Goal: Transaction & Acquisition: Purchase product/service

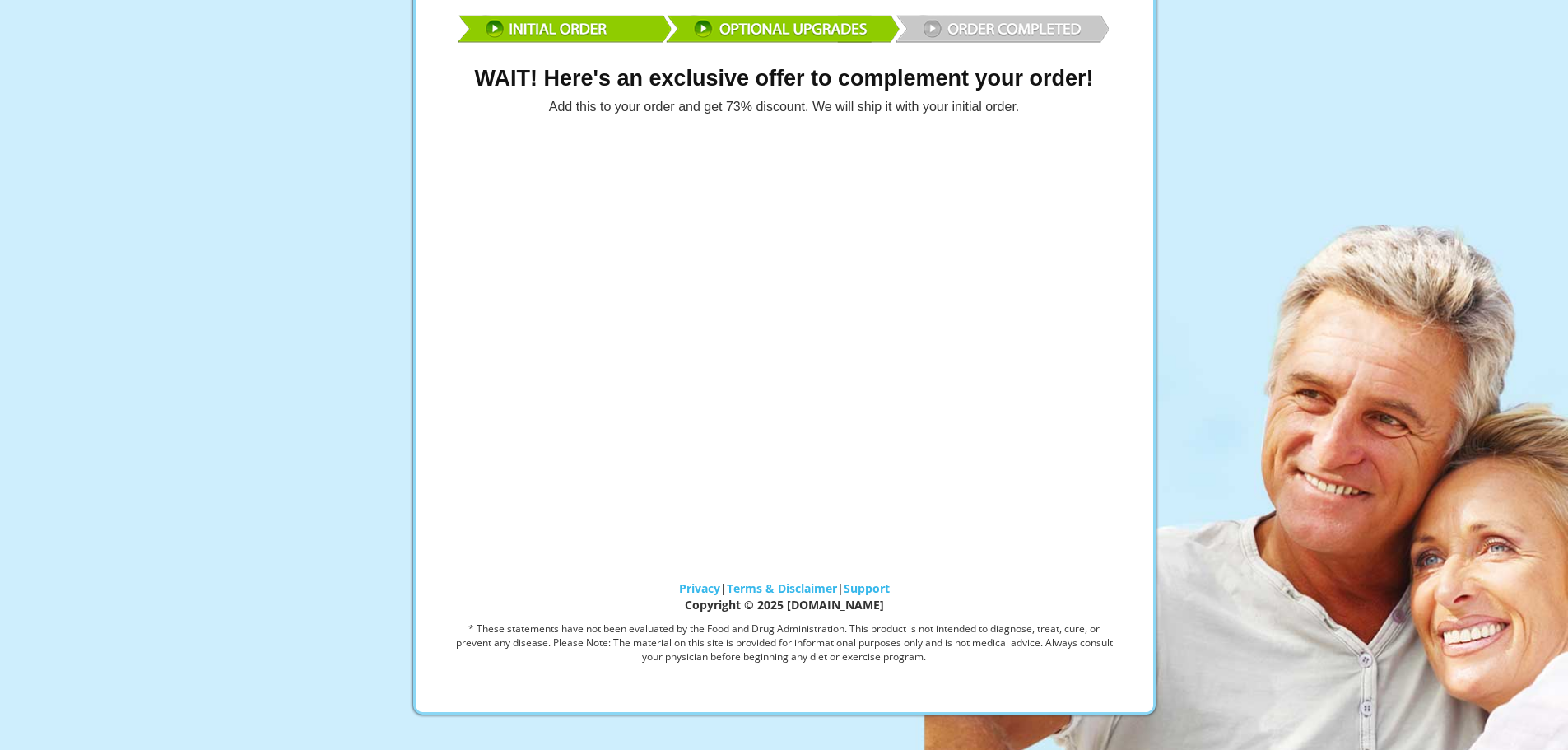
scroll to position [83, 0]
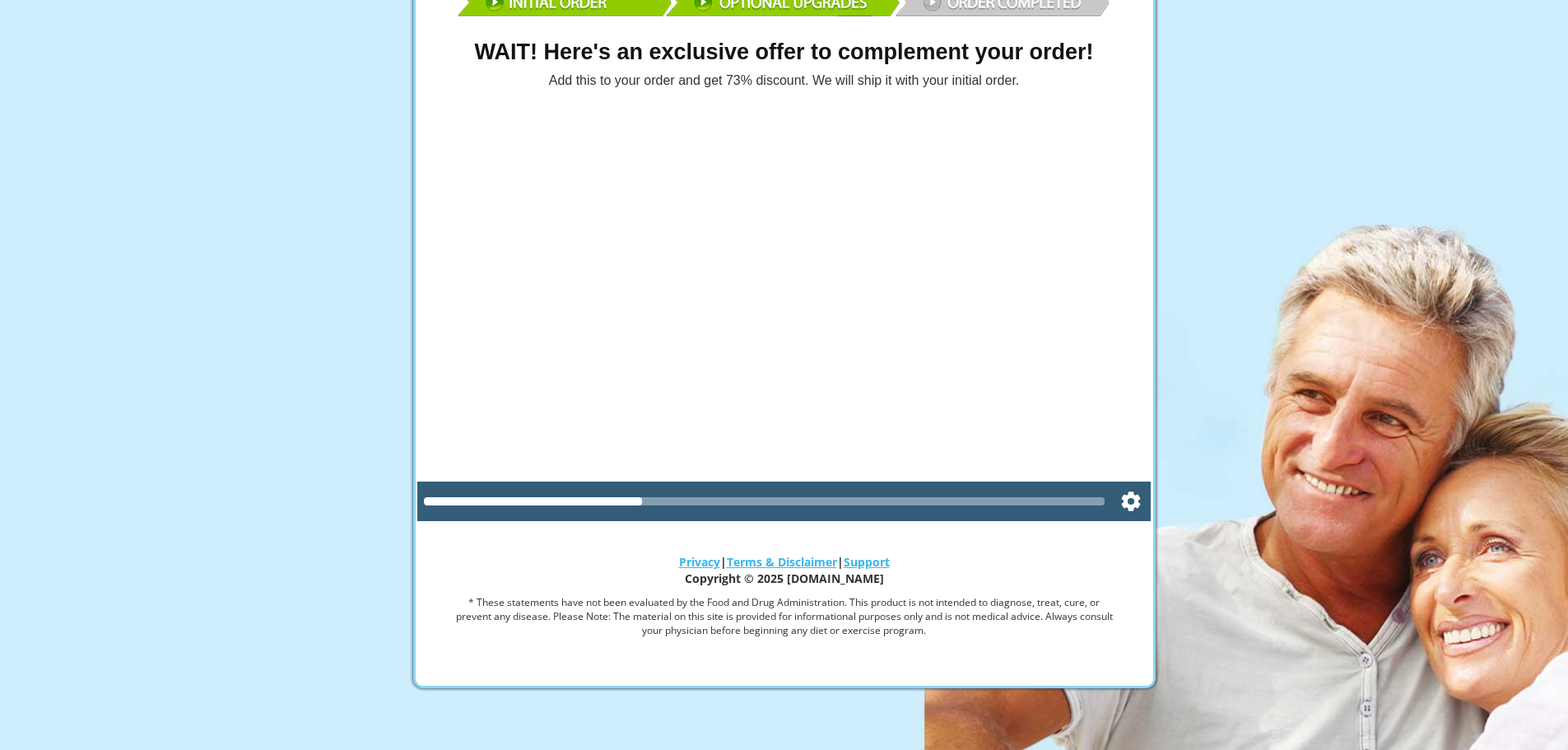
drag, startPoint x: 632, startPoint y: 498, endPoint x: 826, endPoint y: 502, distance: 194.0
click at [826, 502] on div at bounding box center [764, 501] width 682 height 8
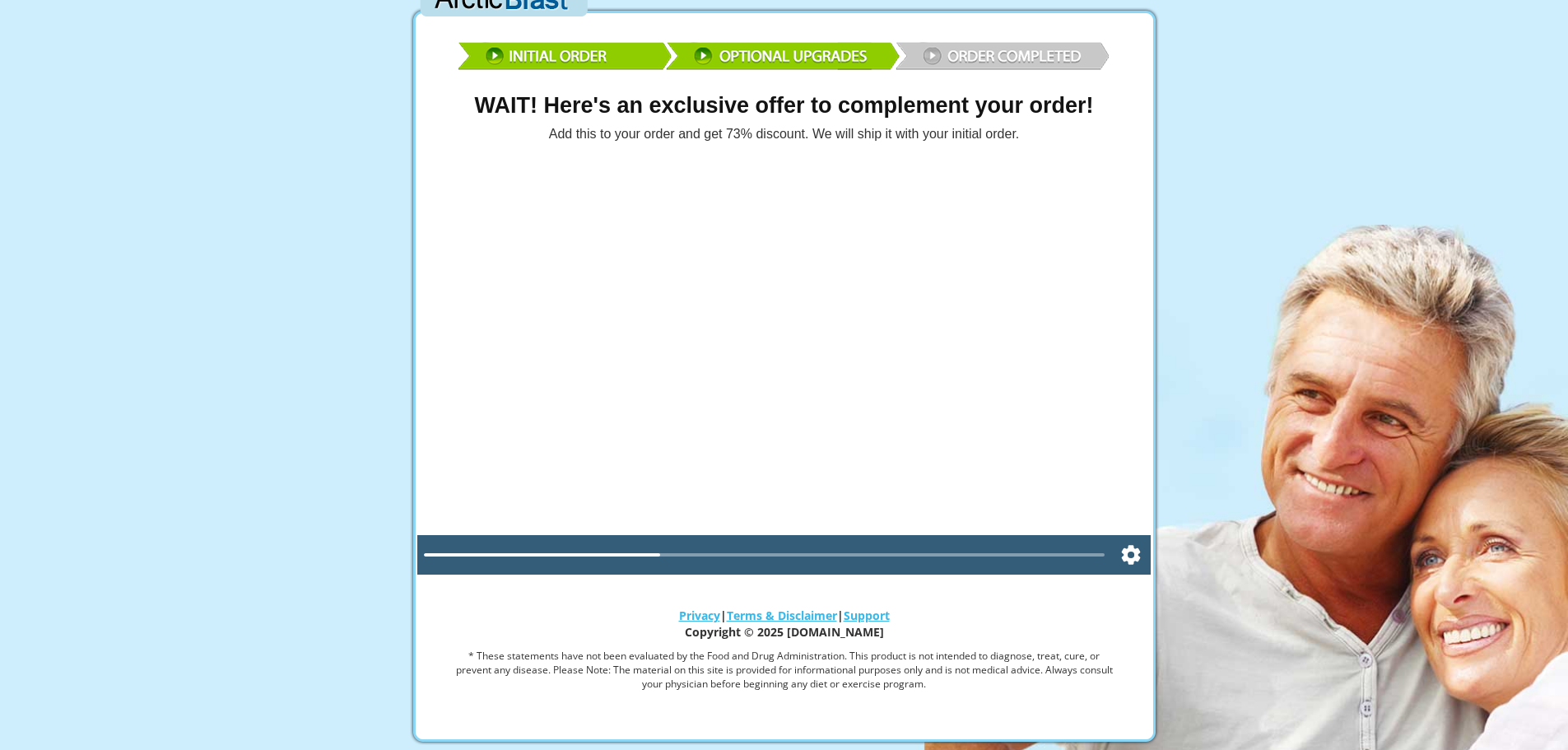
scroll to position [0, 0]
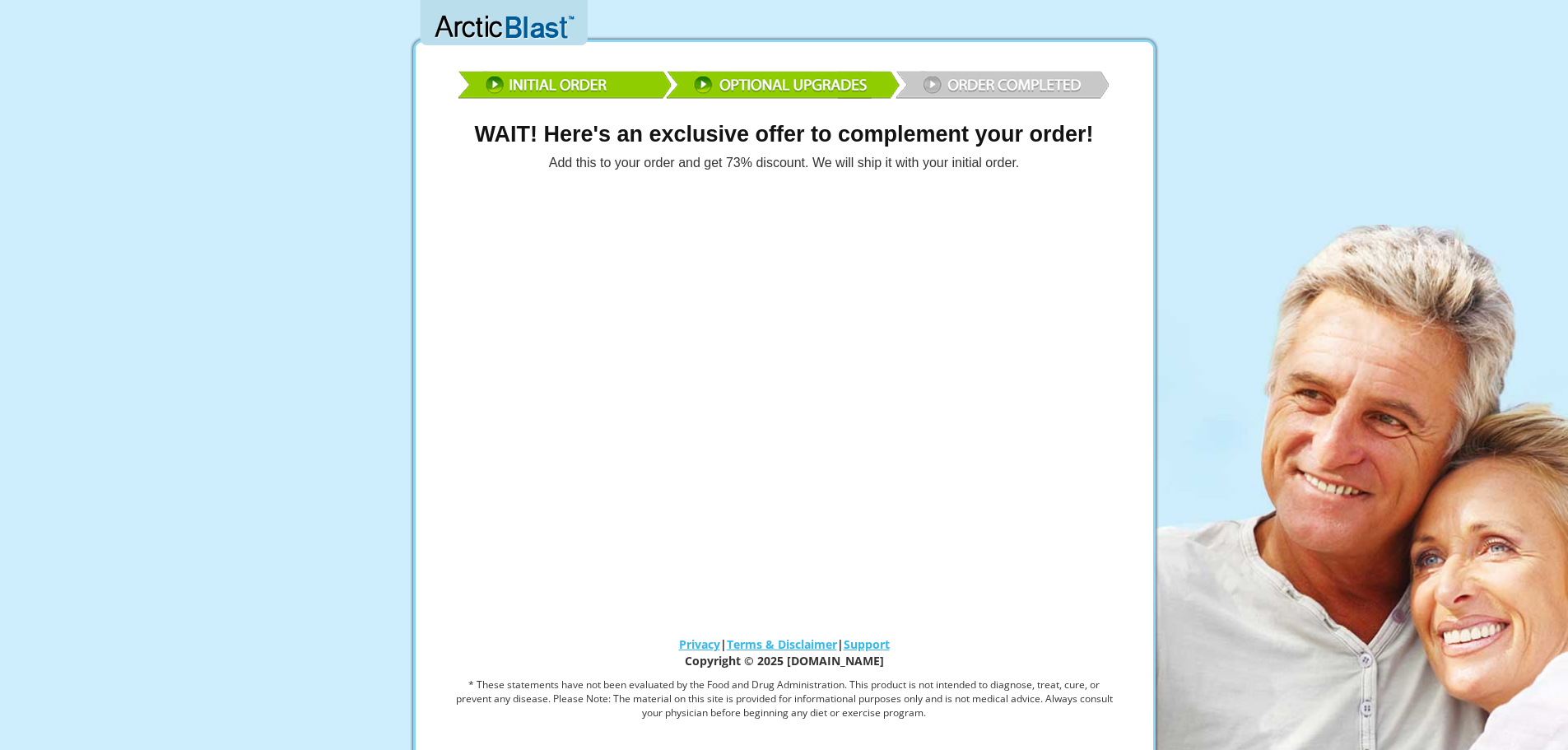
click at [975, 88] on img at bounding box center [784, 83] width 659 height 48
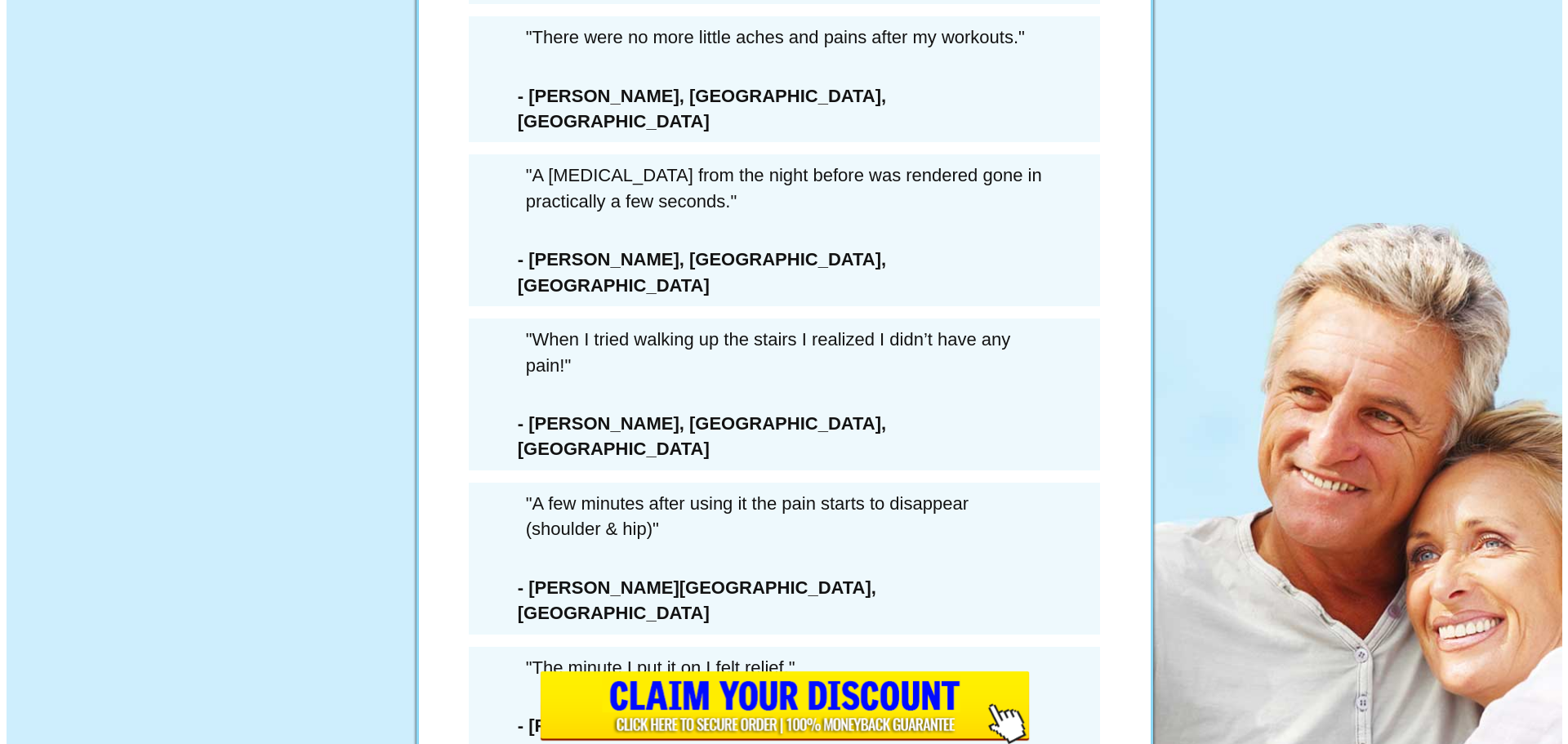
scroll to position [9305, 0]
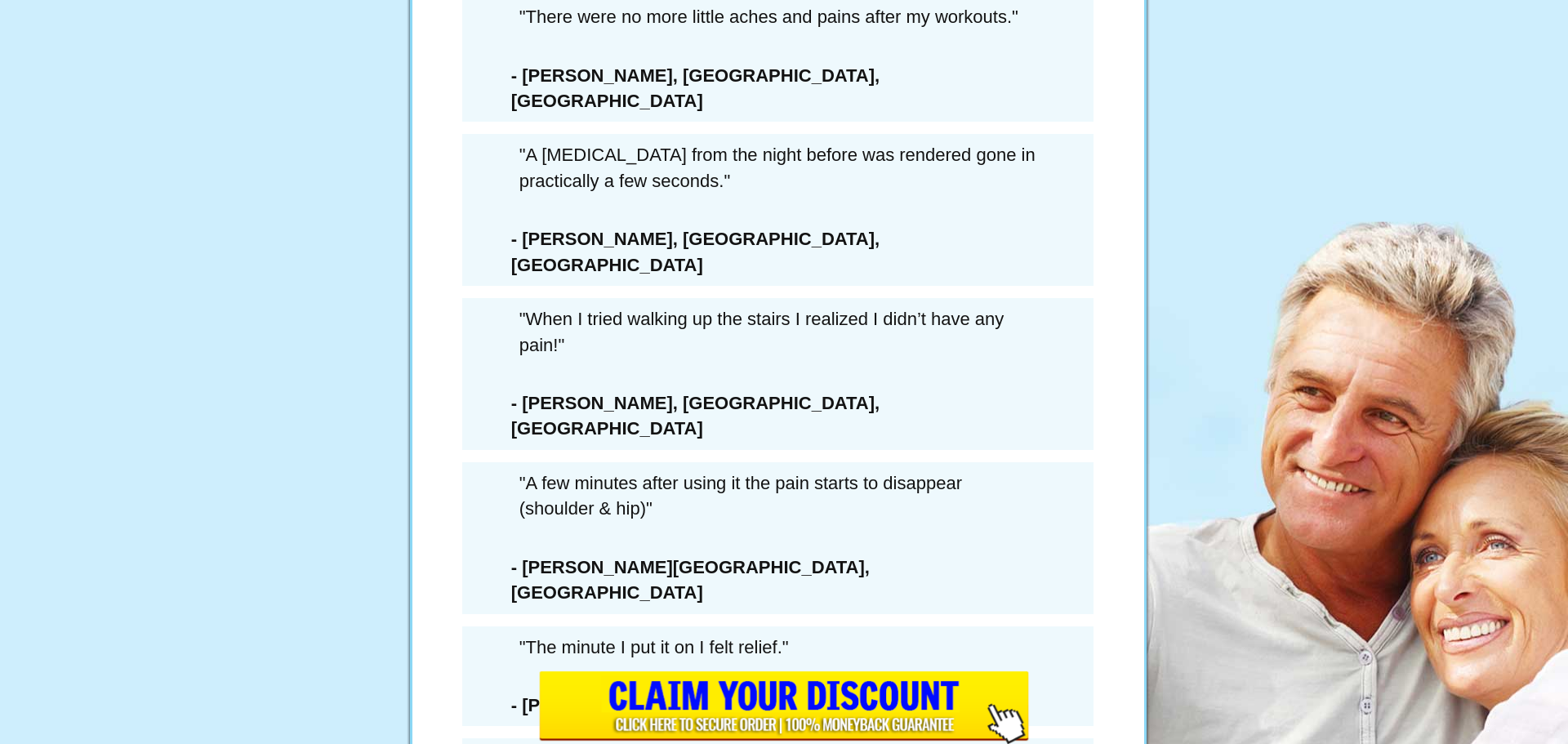
click at [789, 436] on h1 "SAVE 73%" at bounding box center [778, 420] width 465 height 32
click at [794, 436] on h1 "SAVE 73%" at bounding box center [778, 420] width 465 height 32
click at [632, 436] on h1 "SAVE 73%" at bounding box center [778, 420] width 465 height 32
click at [867, 482] on div "6 Extra Bottles Of ArcticBlast For Just $162.00 PLUS Free Shipping (a savings o…" at bounding box center [779, 329] width 490 height 932
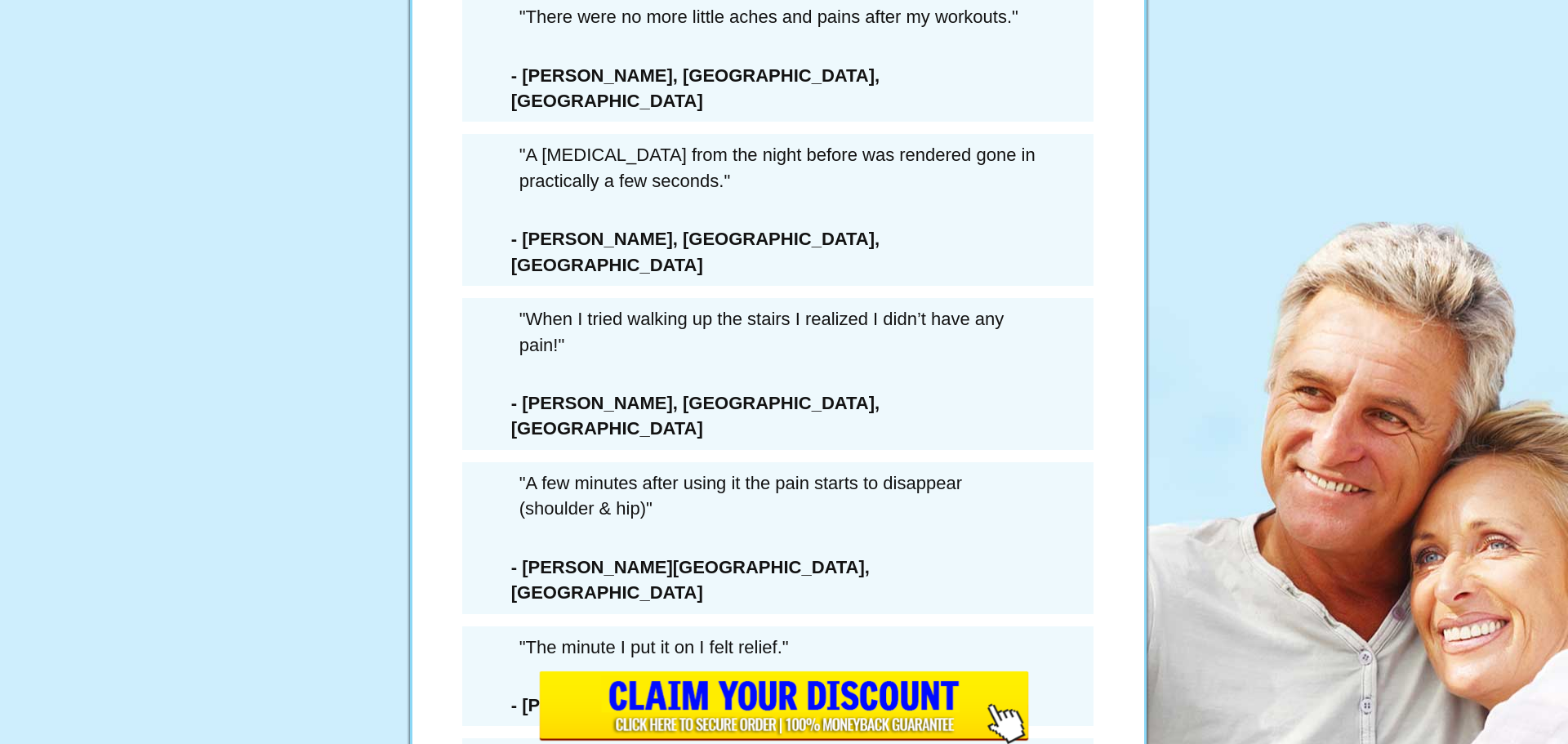
click at [759, 350] on div "LAST CHANCE SAVE $432 SAVE 73%" at bounding box center [778, 105] width 465 height 499
click at [891, 504] on ul "I understand this is my only chance to get exclusive delivery of this Extra 6-B…" at bounding box center [778, 538] width 465 height 352
click at [801, 343] on li "I understand this is my only chance to get exclusive delivery of this Extra 6-B…" at bounding box center [805, 328] width 412 height 93
click at [752, 474] on li "I understand that once I leave this page, if I want this amount of Arctic Blast…" at bounding box center [805, 433] width 412 height 93
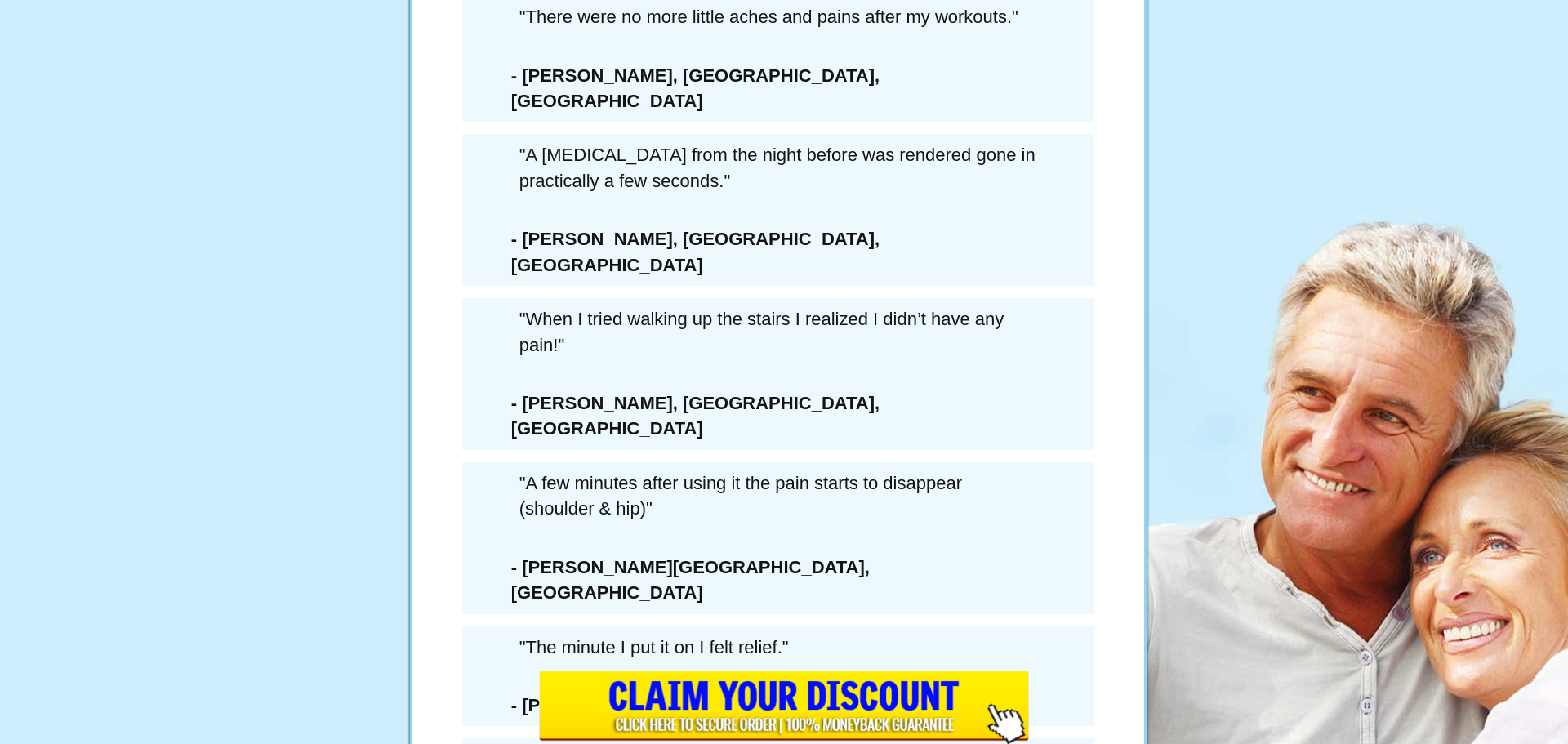
click at [752, 474] on li "I understand that once I leave this page, if I want this amount of Arctic Blast…" at bounding box center [805, 433] width 412 height 93
click at [745, 513] on u "I also understand" at bounding box center [673, 503] width 148 height 20
click at [599, 535] on li "I also understand I’m turning down the rare opportunity to continue getting on-…" at bounding box center [805, 562] width 412 height 140
click at [688, 464] on li "I understand that once I leave this page, if I want this amount of Arctic Blast…" at bounding box center [805, 433] width 412 height 93
click at [765, 423] on ul "I understand this is my only chance to get exclusive delivery of this Extra 6-B…" at bounding box center [778, 457] width 465 height 352
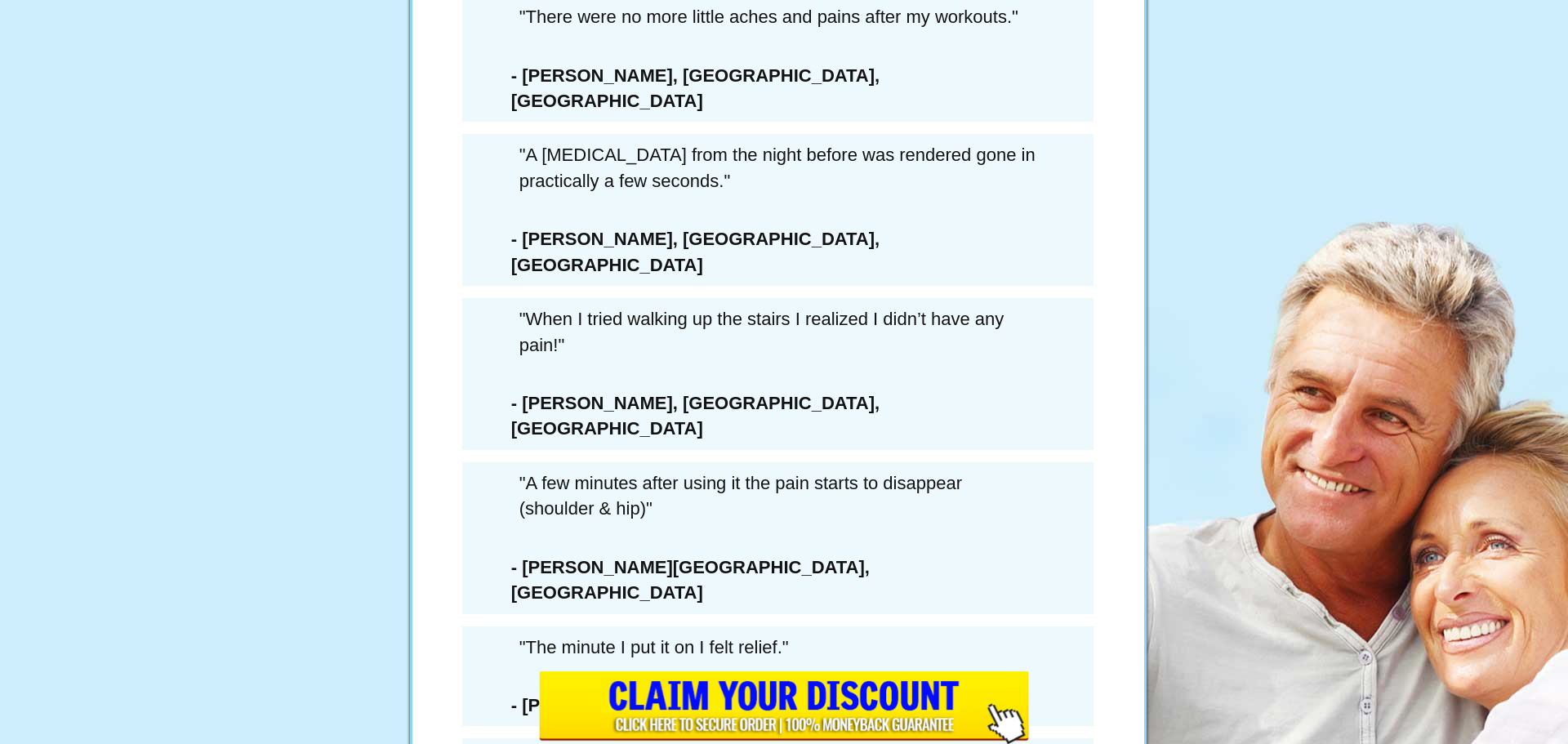
click at [789, 374] on li "I understand this is my only chance to get exclusive delivery of this Extra 6-B…" at bounding box center [805, 328] width 412 height 93
drag, startPoint x: 999, startPoint y: 425, endPoint x: 983, endPoint y: 422, distance: 16.3
click at [983, 422] on ul "I understand this is my only chance to get exclusive delivery of this Extra 6-B…" at bounding box center [778, 457] width 465 height 352
click at [963, 319] on div "6 Extra Bottles Of ArcticBlast For Just $162.00 PLUS Free Shipping (a savings o…" at bounding box center [779, 166] width 490 height 932
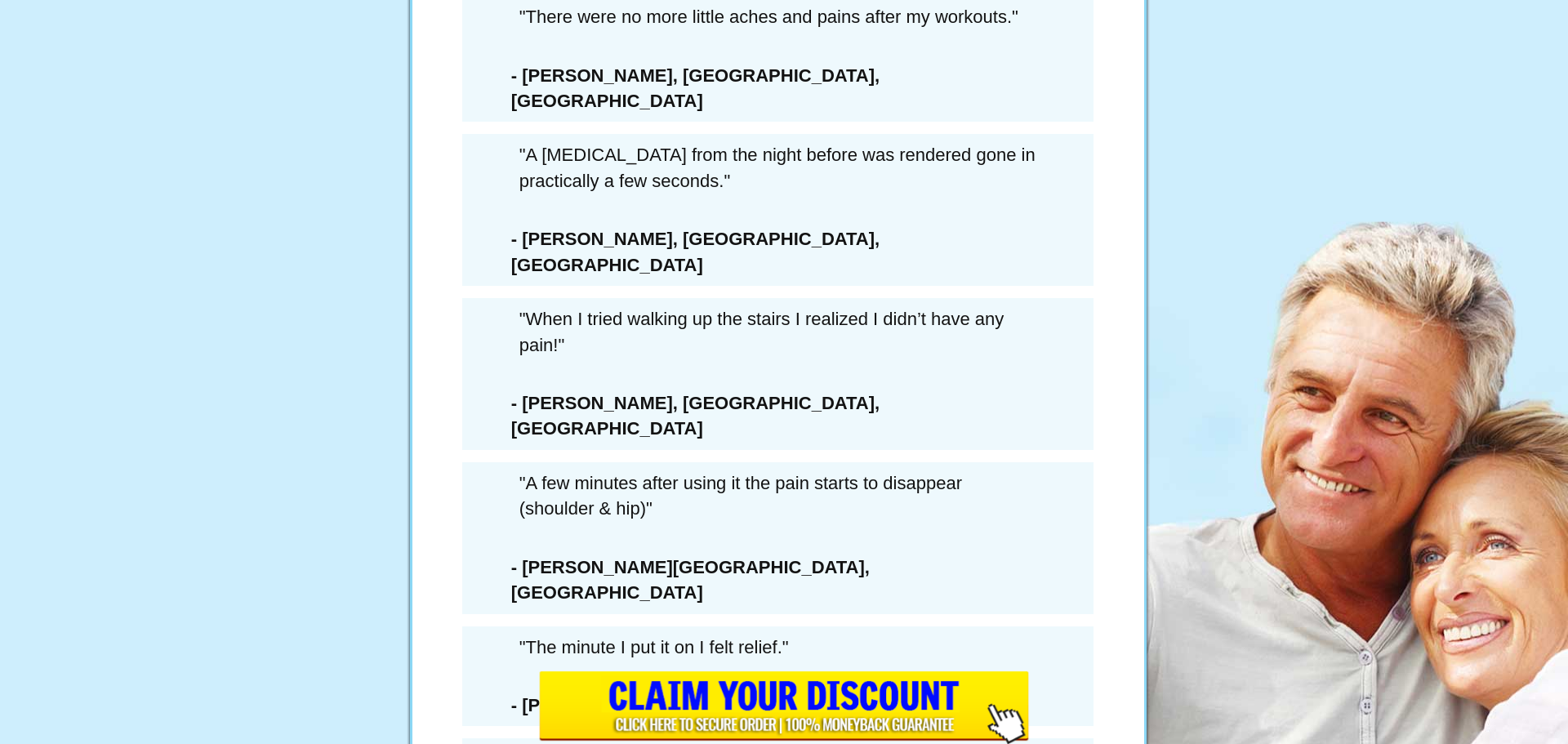
click at [942, 76] on div "LAST CHANCE SAVE $432 SAVE 73%" at bounding box center [778, 187] width 465 height 499
click at [726, 436] on h1 "SAVE 73%" at bounding box center [778, 420] width 465 height 32
click at [863, 414] on div "LAST CHANCE SAVE $432 SAVE 73%" at bounding box center [778, 187] width 465 height 499
click at [708, 388] on div "LAST CHANCE SAVE $432 SAVE 73%" at bounding box center [778, 187] width 465 height 499
click at [802, 436] on h1 "SAVE 73%" at bounding box center [778, 420] width 465 height 32
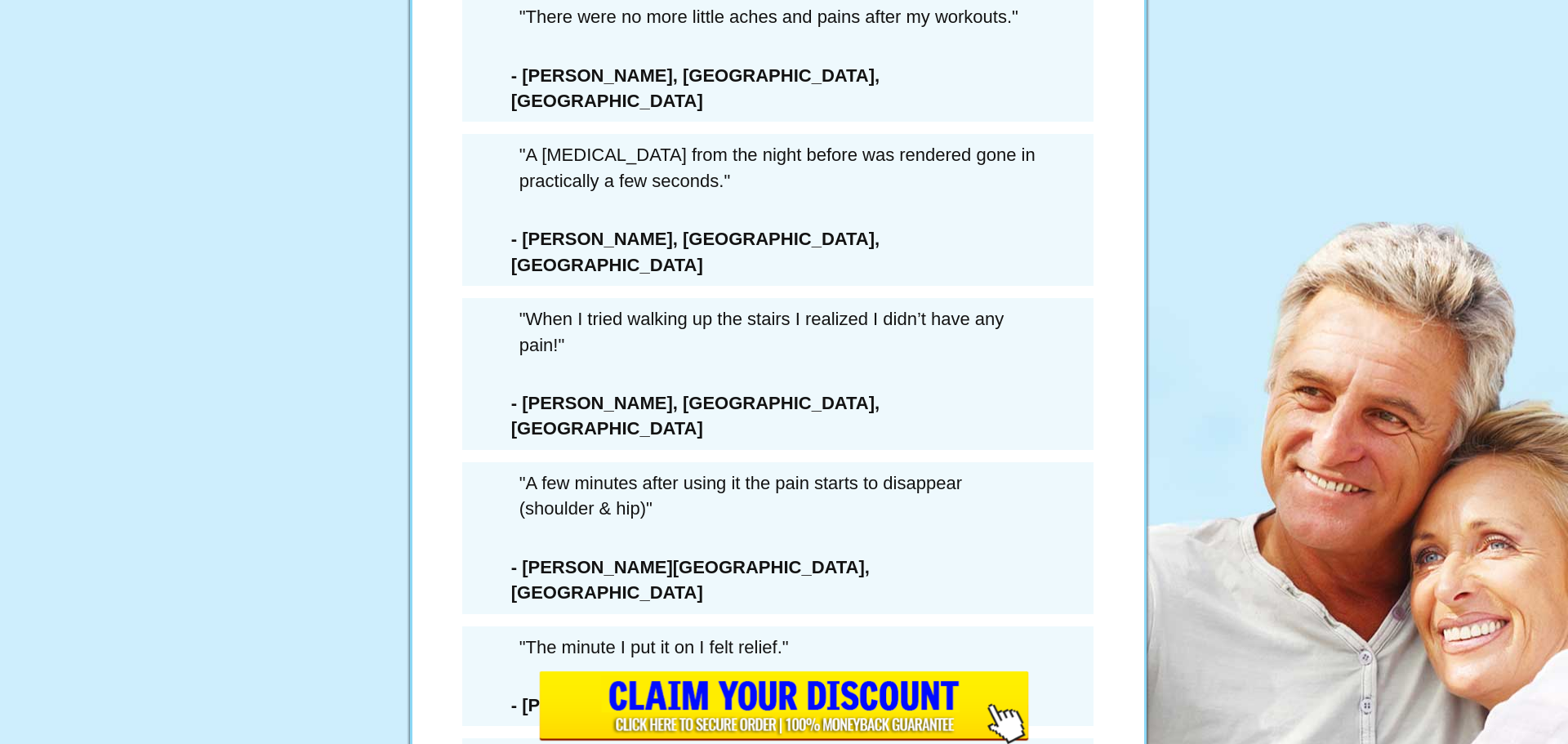
click at [802, 436] on h1 "SAVE 73%" at bounding box center [778, 420] width 465 height 32
click at [801, 436] on h1 "SAVE 73%" at bounding box center [778, 420] width 465 height 32
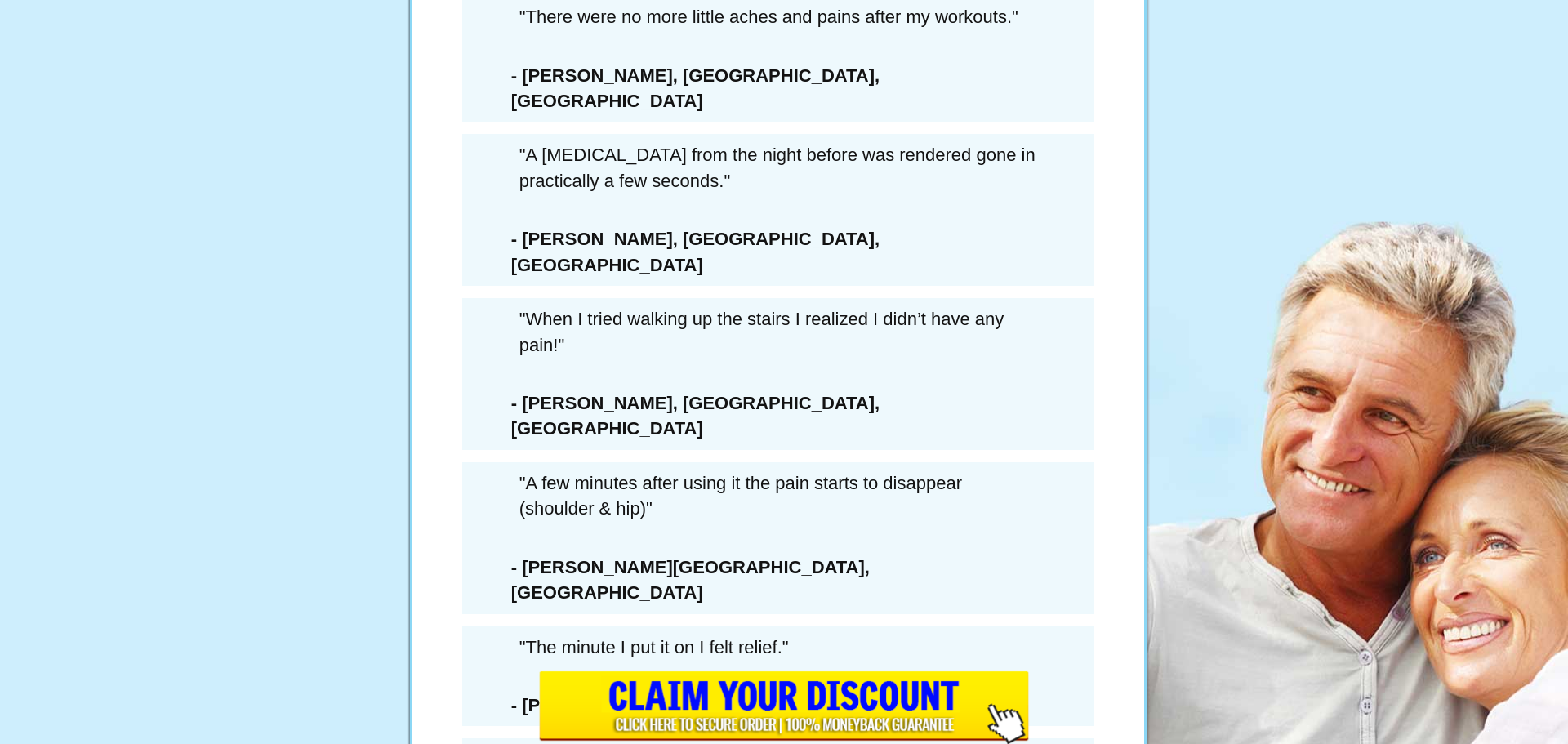
click at [801, 436] on h1 "SAVE 73%" at bounding box center [778, 420] width 465 height 32
click at [534, 471] on div "6 Extra Bottles Of ArcticBlast For Just $162.00 PLUS Free Shipping (a savings o…" at bounding box center [779, 329] width 490 height 932
click at [647, 436] on h1 "SAVE 73%" at bounding box center [778, 420] width 465 height 32
click at [718, 490] on li "I understand this is my only chance to get exclusive delivery of this Extra 6-B…" at bounding box center [805, 491] width 412 height 93
click at [722, 436] on h1 "SAVE 73%" at bounding box center [778, 420] width 465 height 32
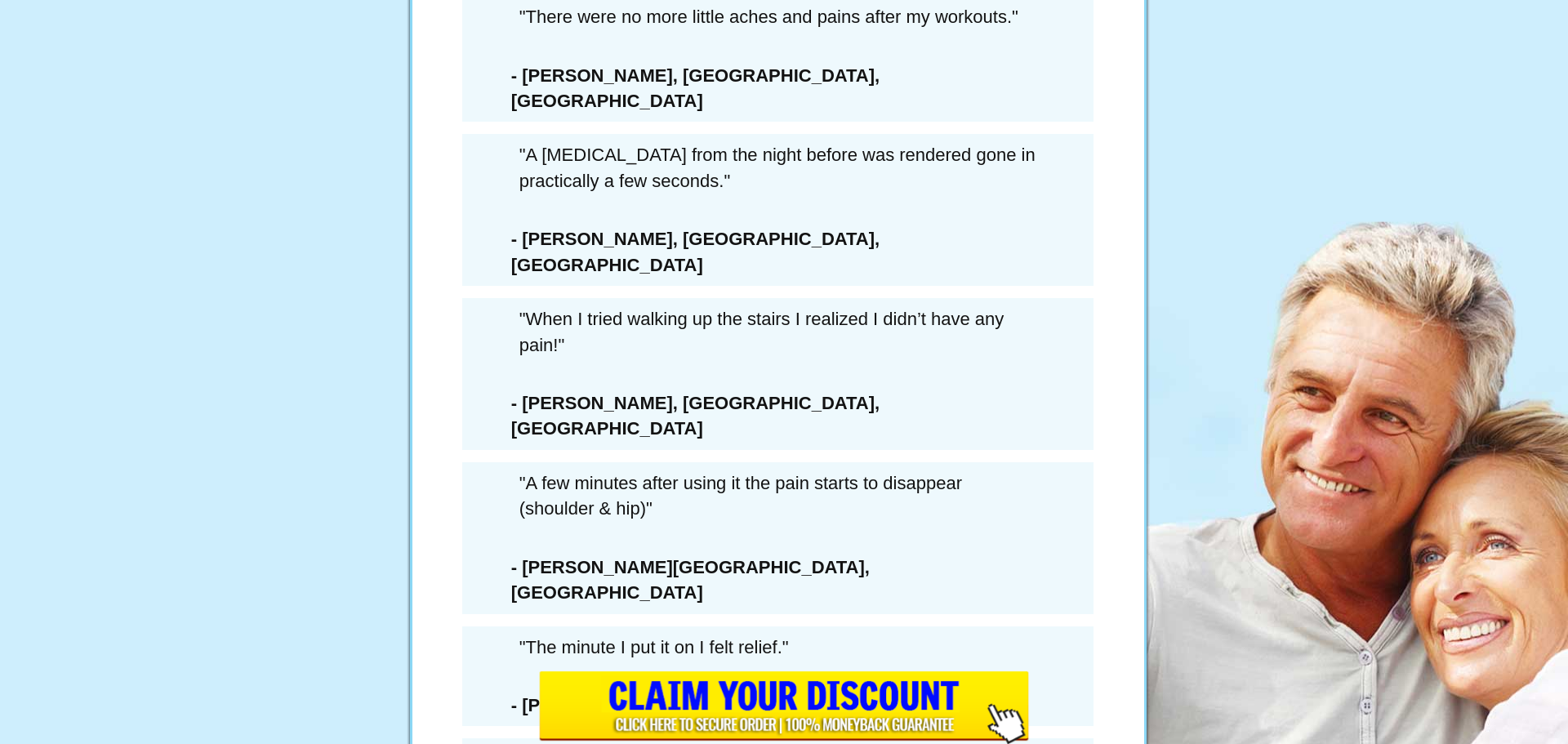
click at [722, 436] on h1 "SAVE 73%" at bounding box center [778, 420] width 465 height 32
click at [769, 436] on h1 "SAVE 73%" at bounding box center [778, 420] width 465 height 32
click at [779, 418] on div "LAST CHANCE SAVE $432 SAVE 73%" at bounding box center [778, 187] width 465 height 499
click at [793, 394] on div "LAST CHANCE SAVE $432 SAVE 73%" at bounding box center [778, 187] width 465 height 499
click at [788, 436] on h1 "SAVE 73%" at bounding box center [778, 420] width 465 height 32
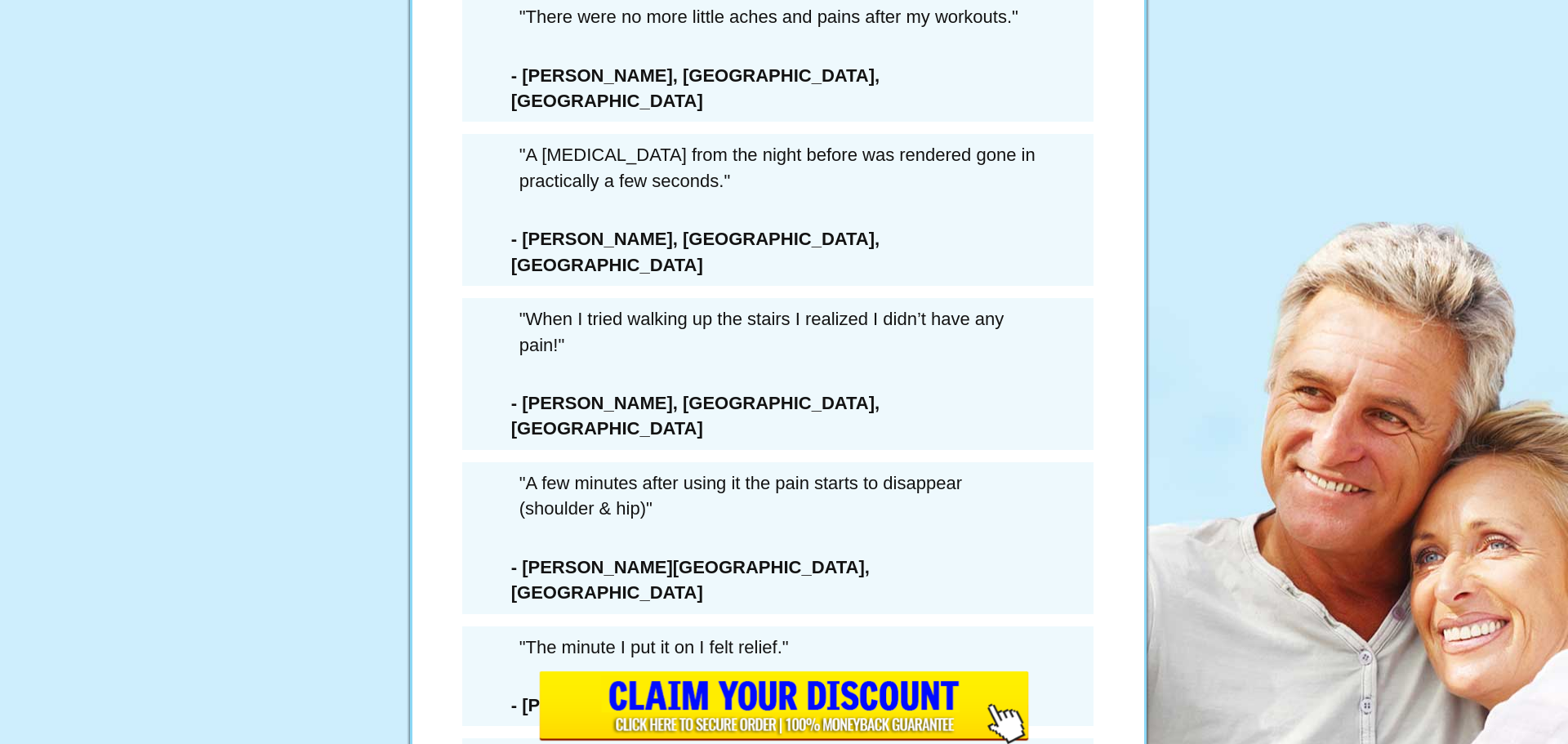
click at [830, 436] on h1 "SAVE 73%" at bounding box center [778, 420] width 465 height 32
click at [819, 436] on h1 "SAVE 73%" at bounding box center [778, 420] width 465 height 32
click at [825, 436] on h1 "SAVE 73%" at bounding box center [778, 420] width 465 height 32
click at [807, 413] on div "LAST CHANCE SAVE $432 SAVE 73%" at bounding box center [778, 187] width 465 height 499
click at [758, 436] on h1 "SAVE 73%" at bounding box center [778, 420] width 465 height 32
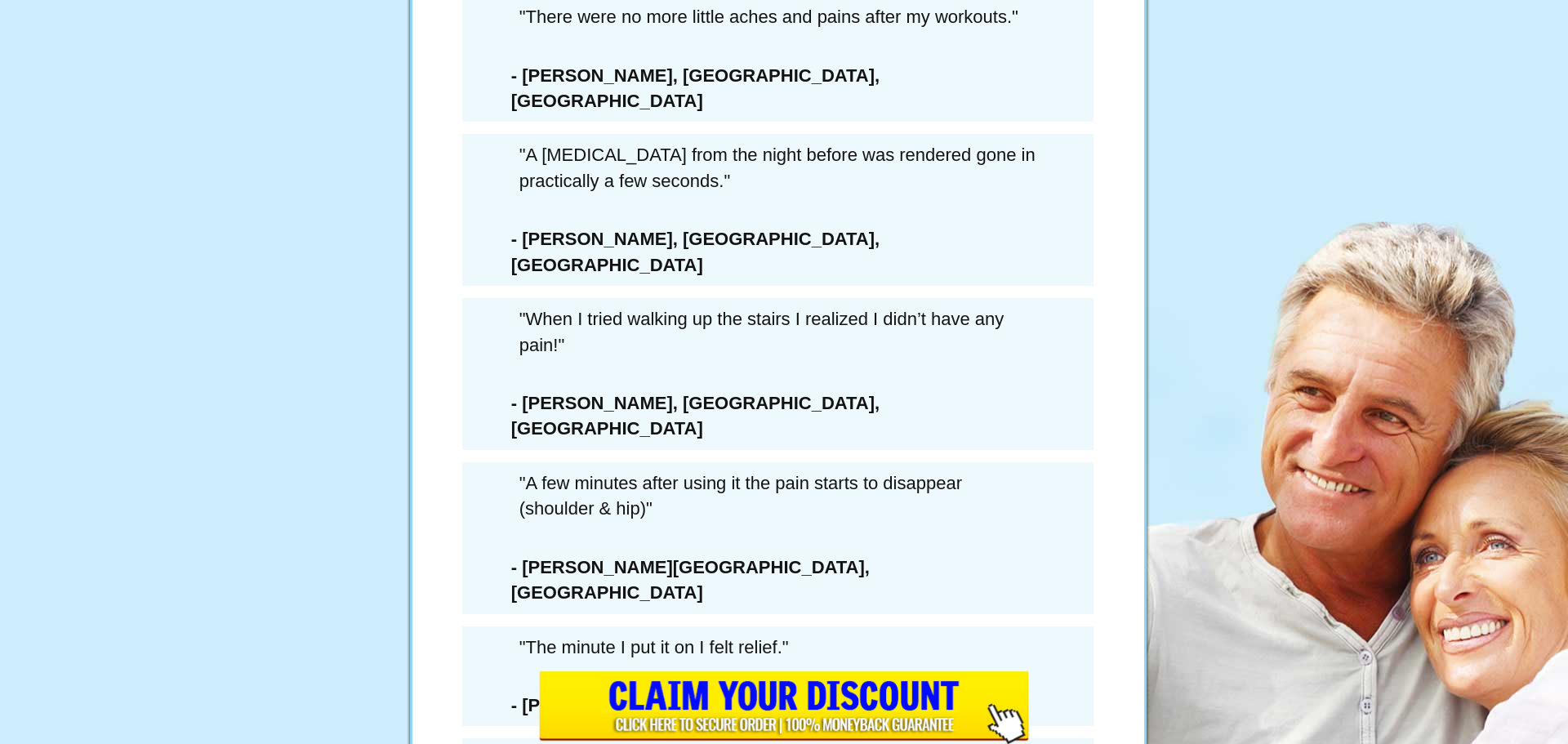
click at [773, 417] on div "LAST CHANCE SAVE $432 SAVE 73%" at bounding box center [778, 187] width 465 height 499
click at [795, 420] on div "LAST CHANCE SAVE $432 SAVE 73%" at bounding box center [778, 187] width 465 height 499
click at [774, 436] on h1 "SAVE 73%" at bounding box center [778, 420] width 465 height 32
click at [739, 436] on h1 "SAVE 73%" at bounding box center [778, 420] width 465 height 32
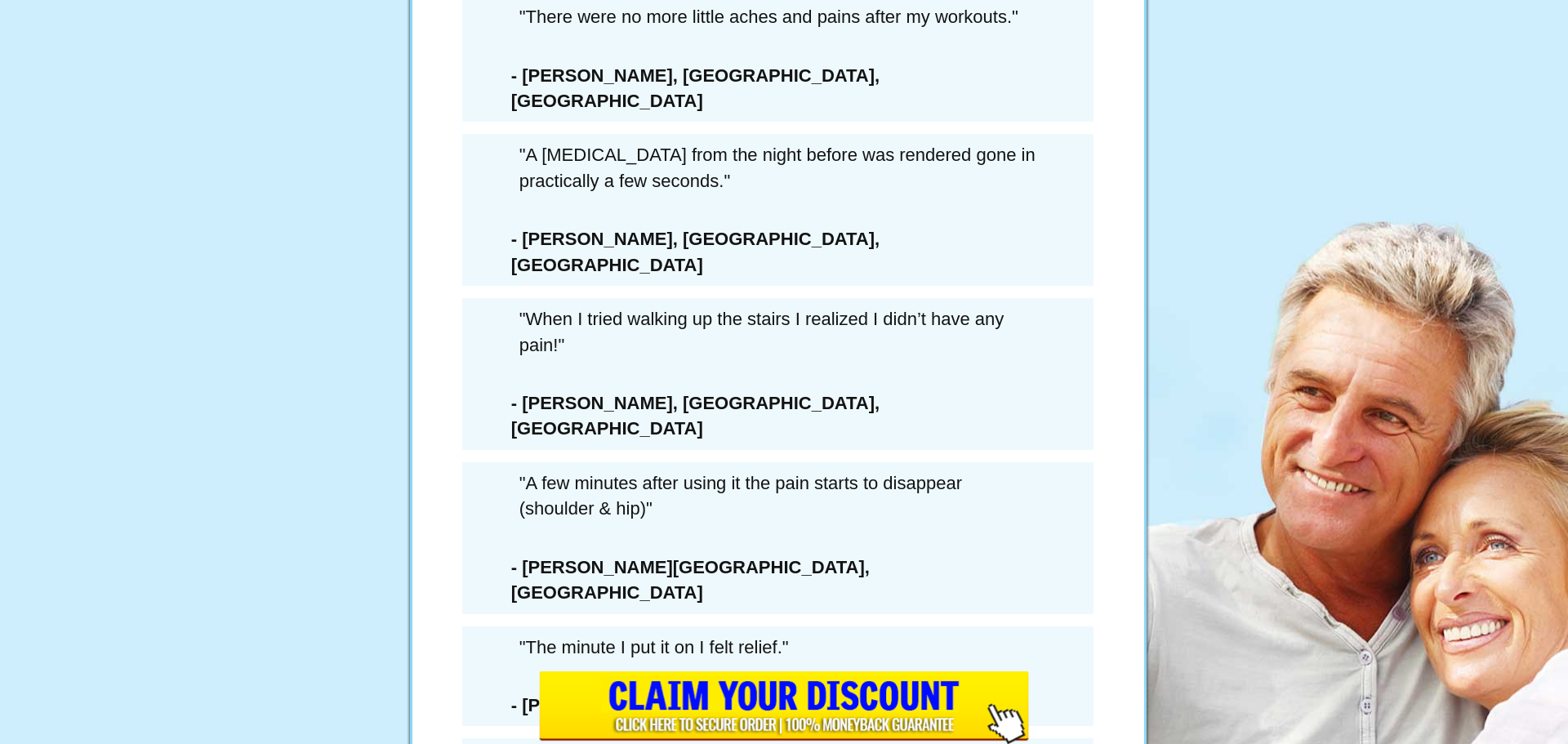
click at [728, 436] on h1 "SAVE 73%" at bounding box center [778, 420] width 465 height 32
click at [797, 409] on div "LAST CHANCE SAVE $432 SAVE 73%" at bounding box center [778, 187] width 465 height 499
click at [767, 436] on h1 "SAVE 73%" at bounding box center [778, 420] width 465 height 32
click at [755, 436] on h1 "SAVE 73%" at bounding box center [778, 420] width 465 height 32
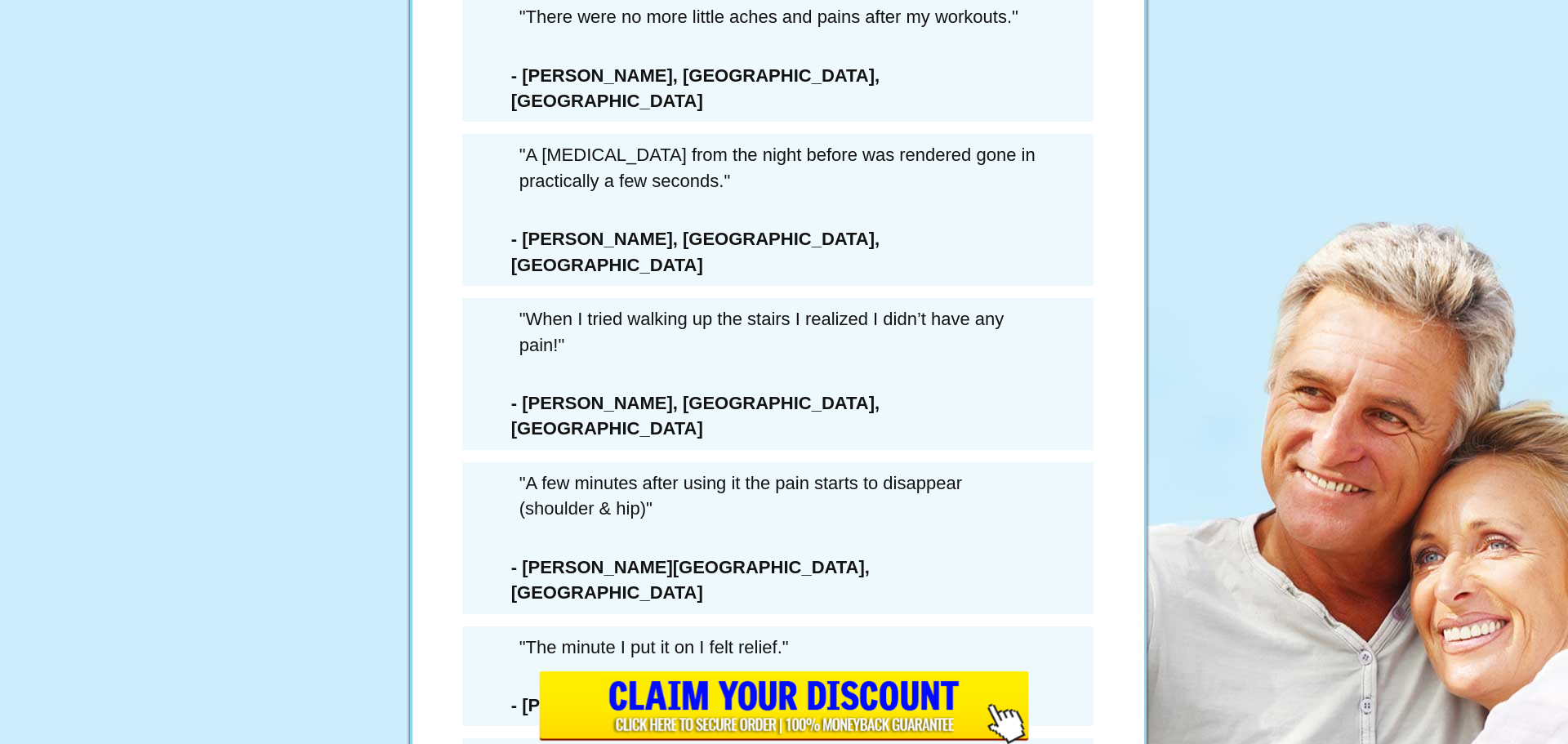
click at [755, 436] on h1 "SAVE 73%" at bounding box center [778, 420] width 465 height 32
click at [726, 436] on h1 "SAVE 73%" at bounding box center [778, 420] width 465 height 32
click at [750, 411] on div "LAST CHANCE SAVE $432 SAVE 73%" at bounding box center [778, 187] width 465 height 499
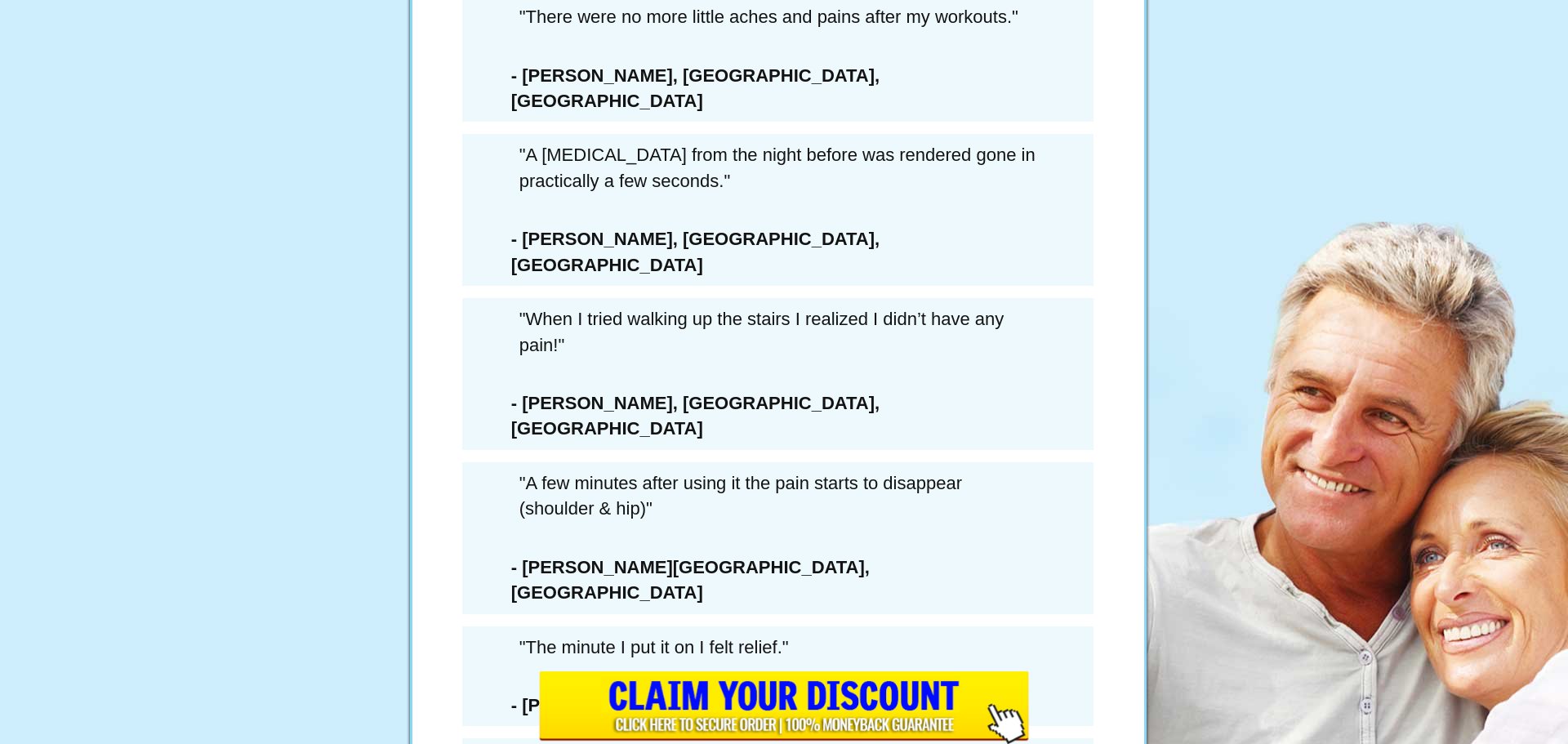
click at [754, 402] on div "LAST CHANCE SAVE $432 SAVE 73%" at bounding box center [778, 187] width 465 height 499
click at [741, 491] on li "I understand this is my only chance to get exclusive delivery of this Extra 6-B…" at bounding box center [805, 491] width 412 height 93
click at [741, 488] on li "I understand this is my only chance to get exclusive delivery of this Extra 6-B…" at bounding box center [805, 491] width 412 height 93
click at [737, 417] on div "LAST CHANCE SAVE $432 SAVE 73%" at bounding box center [778, 187] width 465 height 499
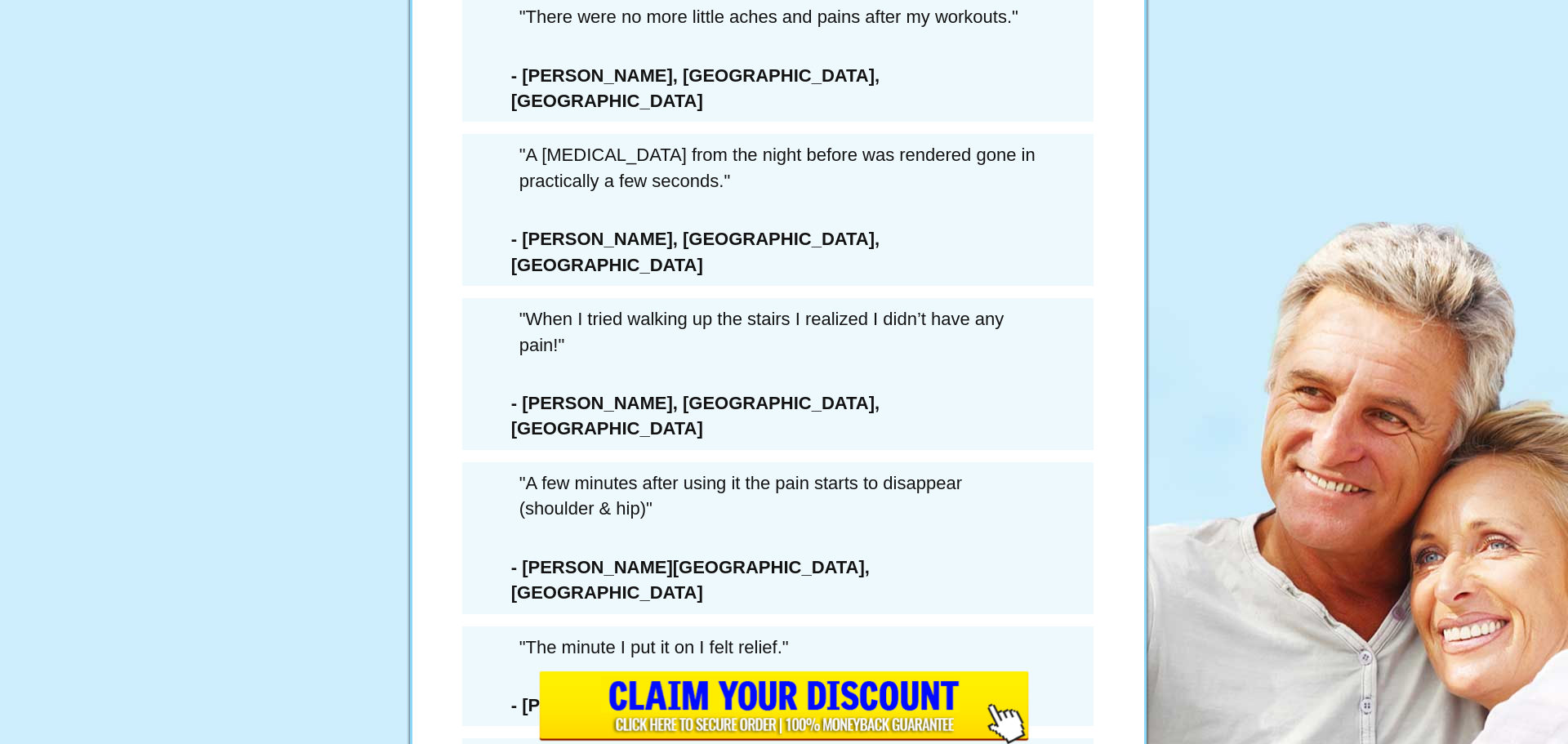
click at [771, 345] on div "LAST CHANCE SAVE $432 SAVE 73%" at bounding box center [778, 187] width 465 height 499
click at [786, 436] on h1 "SAVE 73%" at bounding box center [778, 420] width 465 height 32
click at [738, 436] on h1 "SAVE 73%" at bounding box center [778, 420] width 465 height 32
click at [732, 436] on h1 "SAVE 73%" at bounding box center [778, 420] width 465 height 32
click at [789, 346] on div "LAST CHANCE SAVE $432 SAVE 73%" at bounding box center [778, 187] width 465 height 499
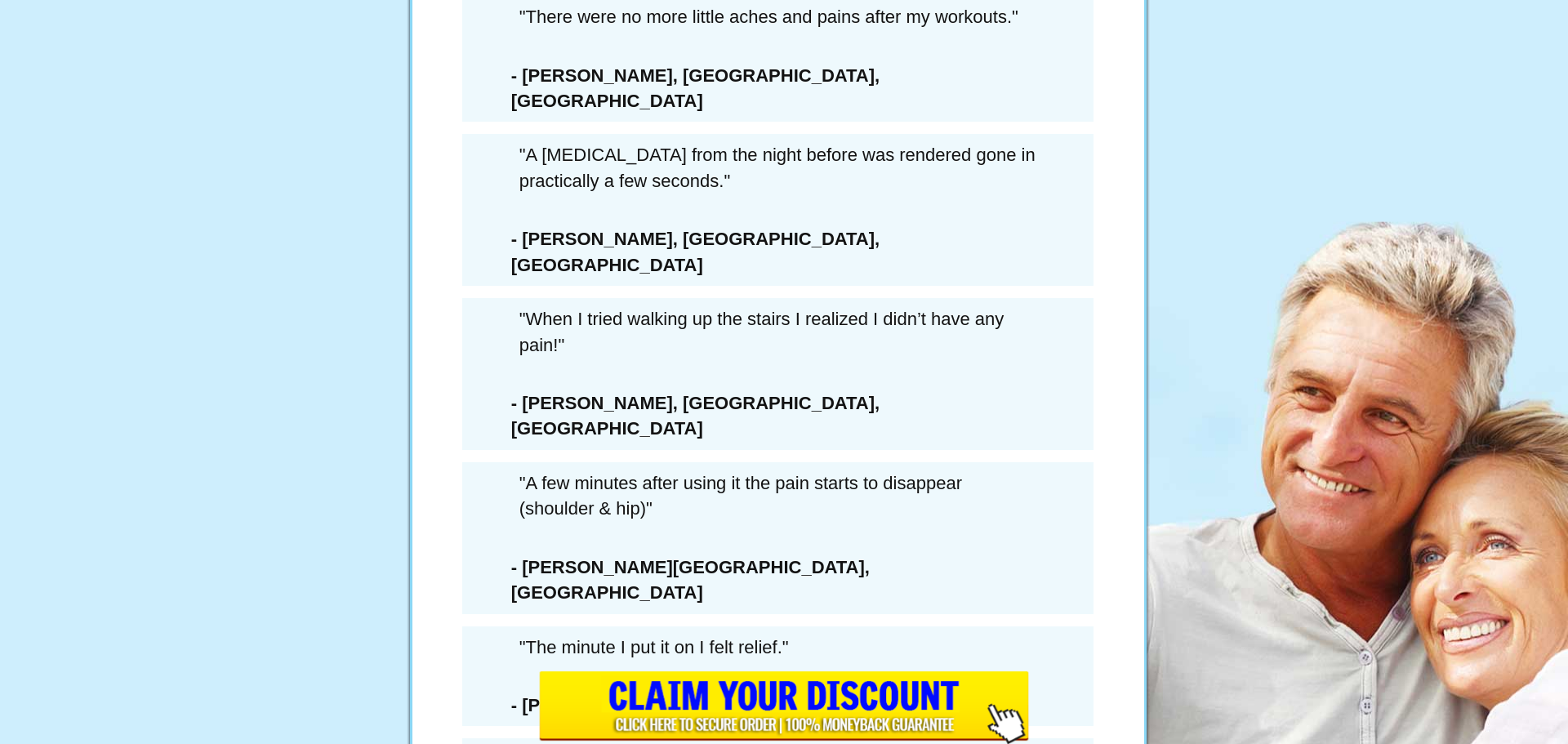
click at [797, 436] on h1 "SAVE 73%" at bounding box center [778, 420] width 465 height 32
click at [769, 482] on div "6 Extra Bottles Of ArcticBlast For Just $162.00 PLUS Free Shipping (a savings o…" at bounding box center [779, 329] width 490 height 932
click at [774, 436] on h1 "SAVE 73%" at bounding box center [778, 420] width 465 height 32
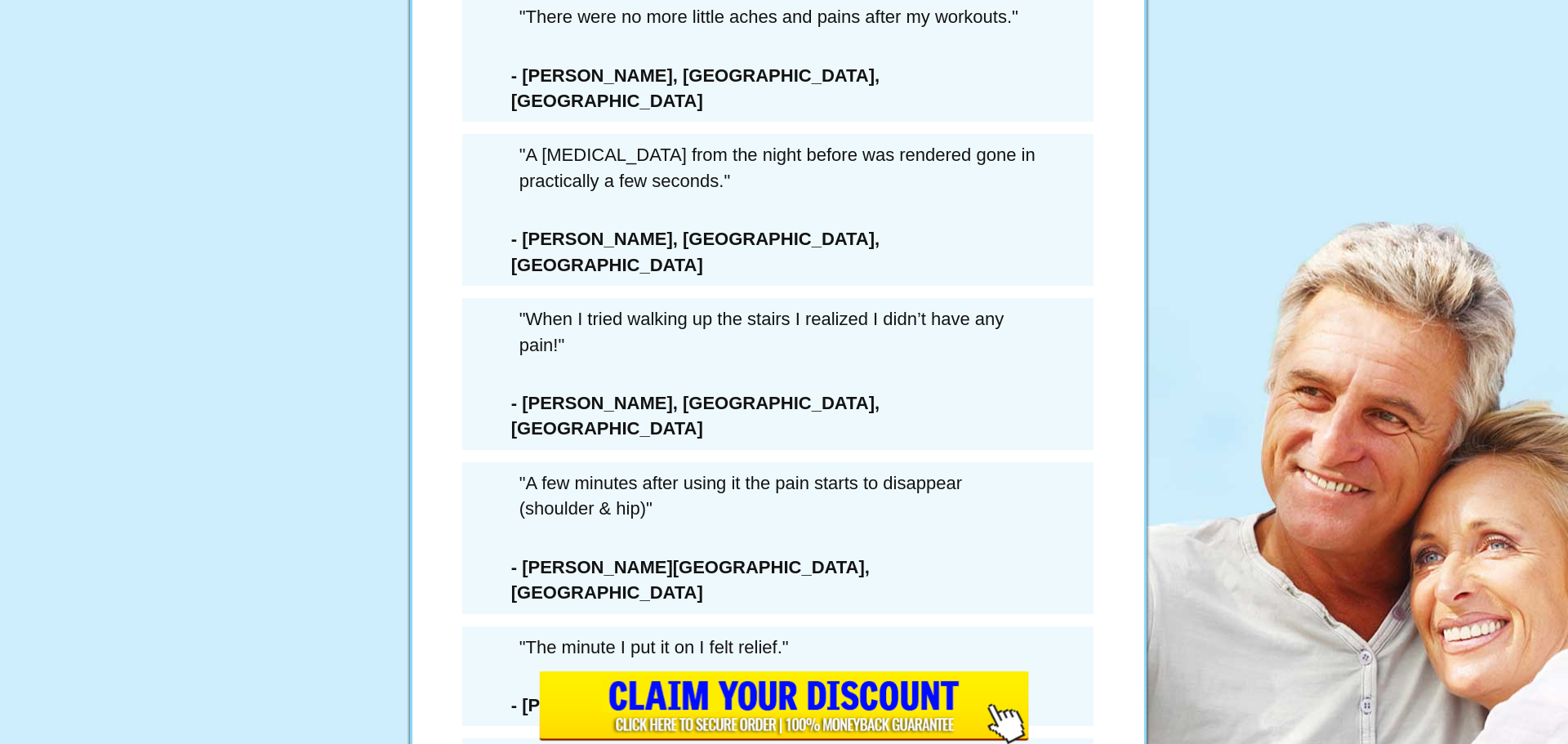
click at [606, 398] on li "I understand that once I leave this page, if I want this amount of Arctic Blast…" at bounding box center [805, 352] width 412 height 93
click at [577, 397] on ul "I understand this is my only chance to get exclusive delivery of this Extra 6-B…" at bounding box center [778, 375] width 465 height 352
click at [677, 487] on li "I also understand I’m turning down the rare opportunity to continue getting on-…" at bounding box center [805, 480] width 412 height 140
click at [721, 487] on li "I also understand I’m turning down the rare opportunity to continue getting on-…" at bounding box center [805, 480] width 412 height 140
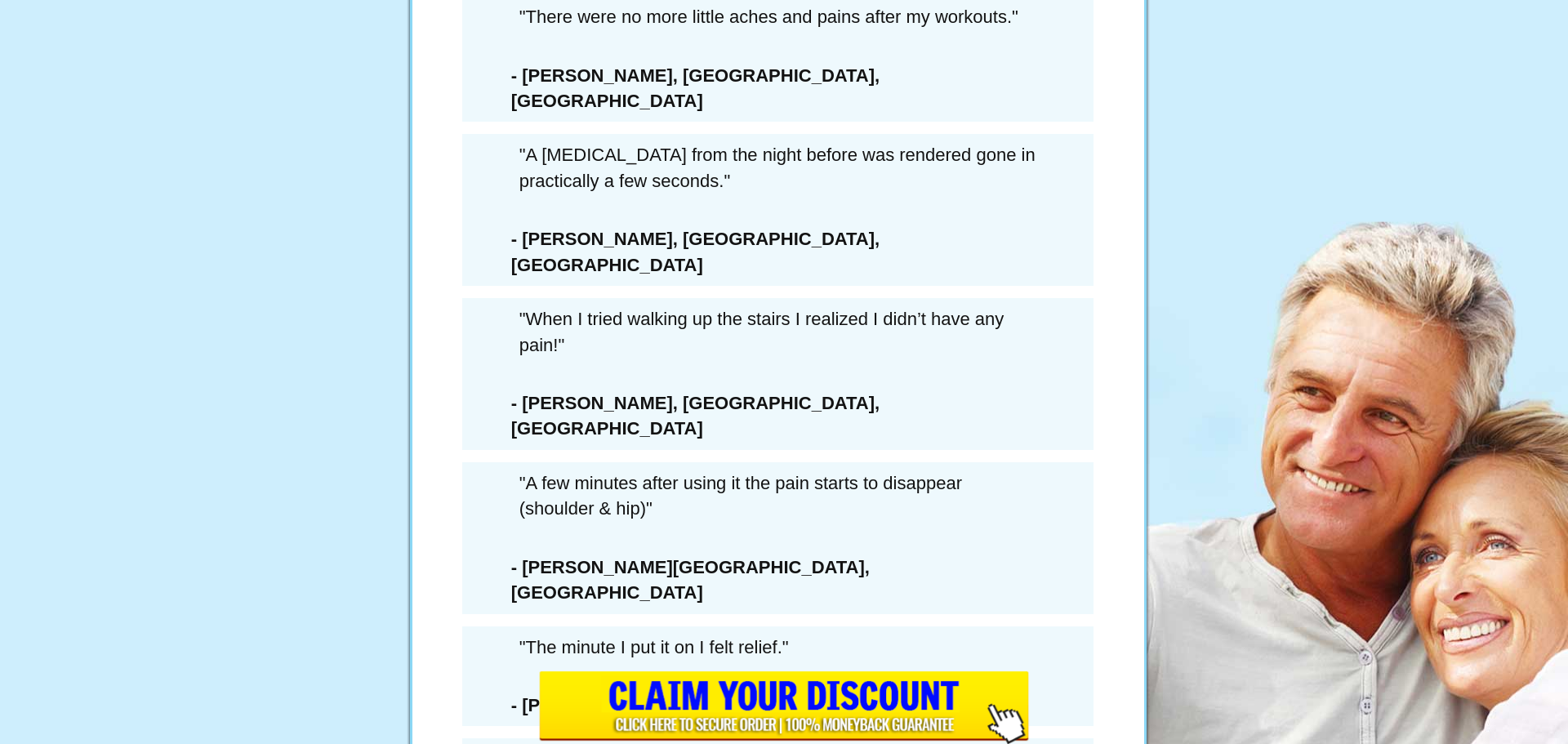
click at [862, 542] on li "I also understand I’m turning down the rare opportunity to continue getting on-…" at bounding box center [805, 480] width 412 height 140
click at [858, 491] on li "I also understand I’m turning down the rare opportunity to continue getting on-…" at bounding box center [805, 480] width 412 height 140
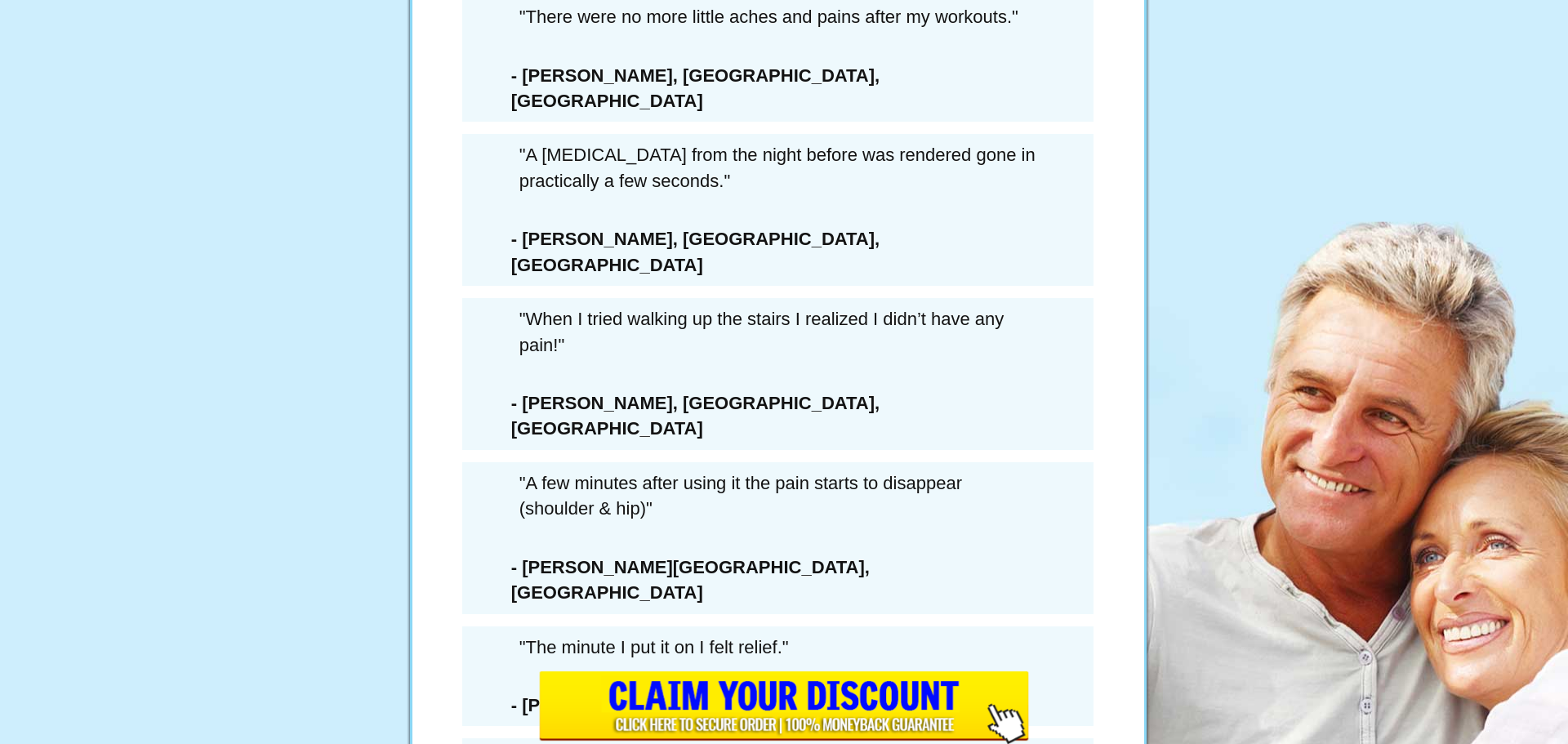
click at [858, 491] on li "I also understand I’m turning down the rare opportunity to continue getting on-…" at bounding box center [805, 480] width 412 height 140
click at [823, 398] on li "I understand that once I leave this page, if I want this amount of Arctic Blast…" at bounding box center [805, 352] width 412 height 93
click at [809, 473] on li "I also understand I’m turning down the rare opportunity to continue getting on-…" at bounding box center [805, 480] width 412 height 140
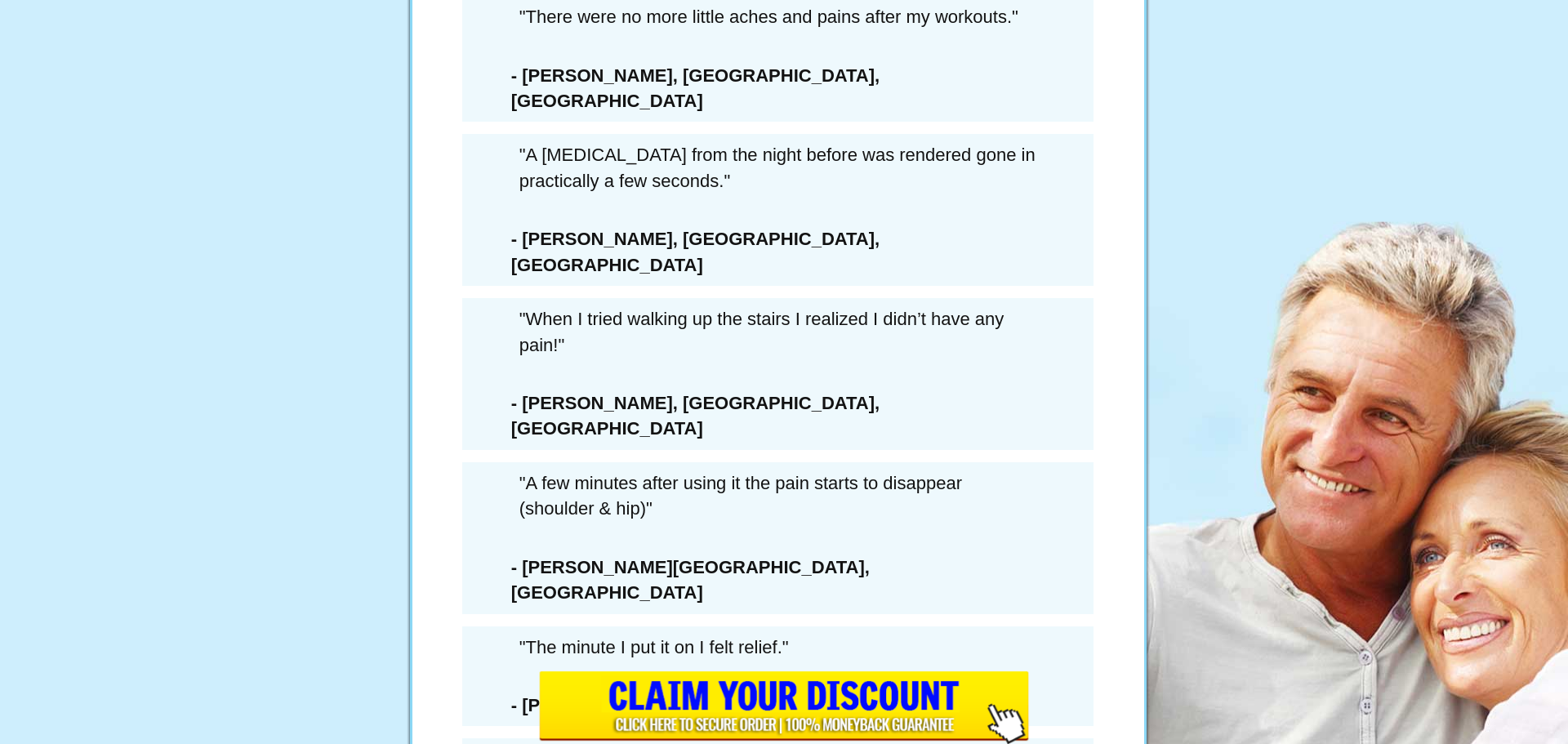
click at [796, 469] on li "I also understand I’m turning down the rare opportunity to continue getting on-…" at bounding box center [805, 399] width 412 height 140
click at [789, 398] on li "I also understand I’m turning down the rare opportunity to continue getting on-…" at bounding box center [805, 399] width 412 height 140
click at [788, 469] on li "I also understand I’m turning down the rare opportunity to continue getting on-…" at bounding box center [805, 399] width 412 height 140
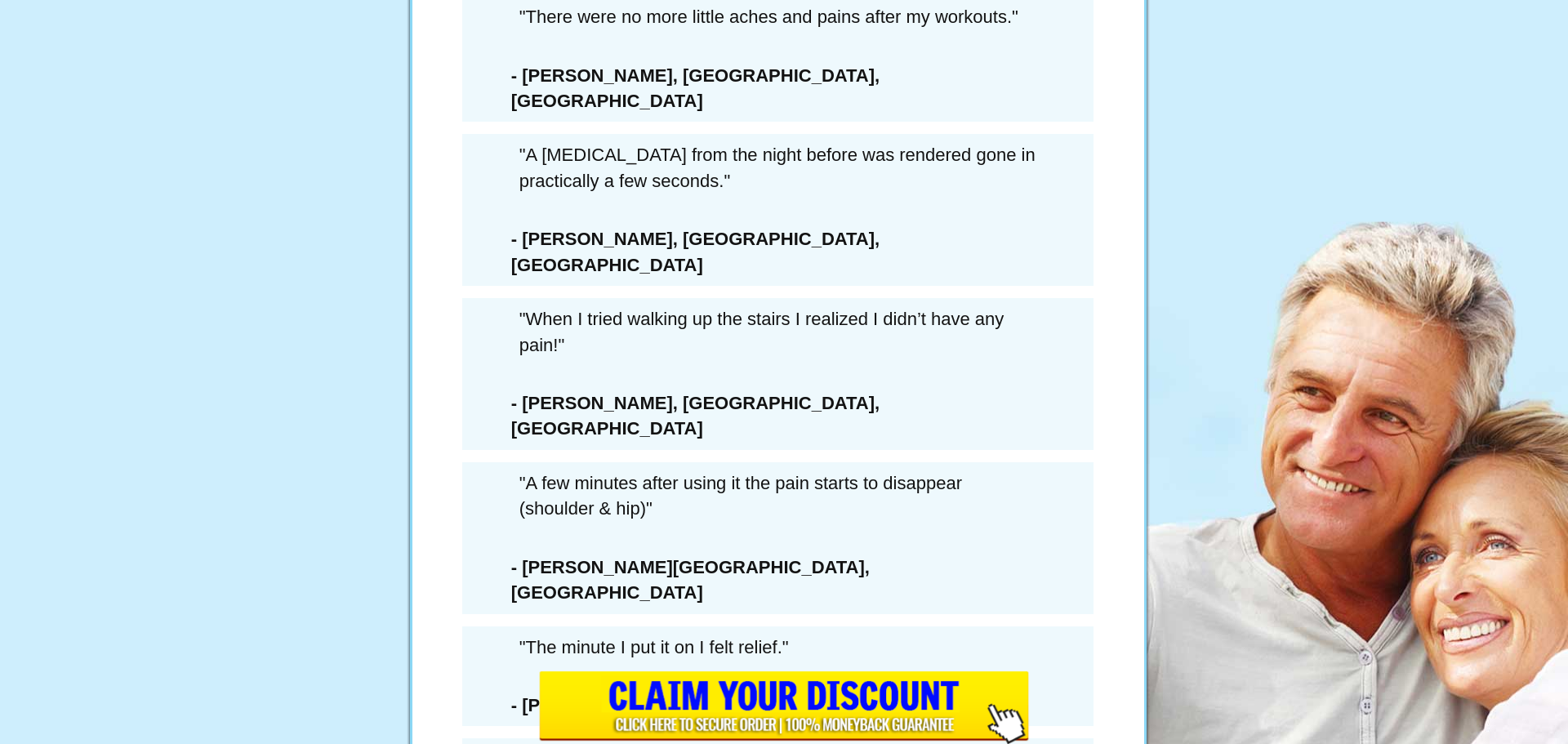
click at [787, 476] on div "× WAIT! YOU MUST CONFIRM THAT YOU’RE PASSING ON THIS DEAL FOREVER... 6 Extra Bo…" at bounding box center [784, 372] width 1568 height 744
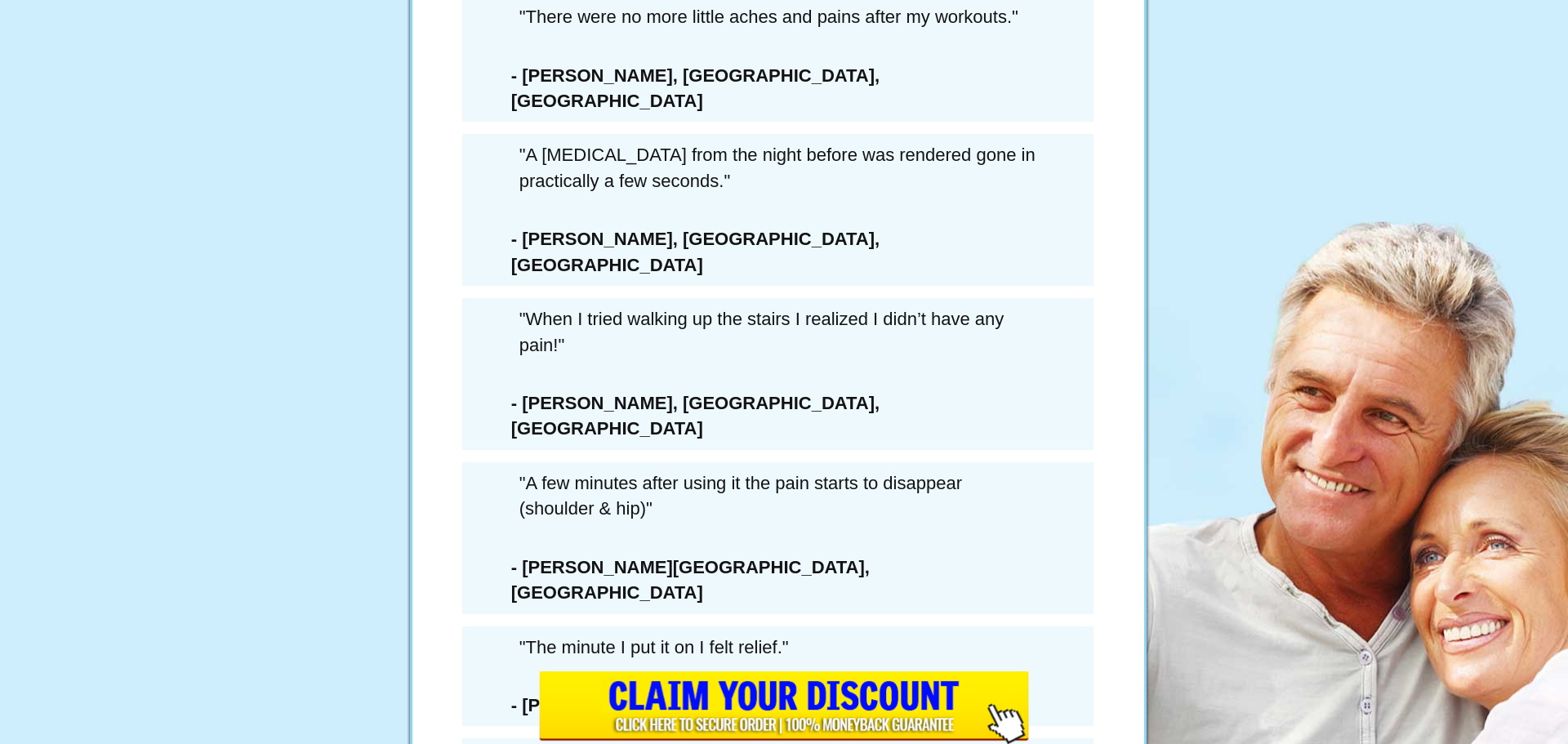
scroll to position [245, 0]
click at [784, 474] on li "I also understand I’m turning down the rare opportunity to continue getting on-…" at bounding box center [805, 480] width 412 height 140
drag, startPoint x: 784, startPoint y: 474, endPoint x: 758, endPoint y: 474, distance: 26.0
click at [758, 474] on li "I also understand I’m turning down the rare opportunity to continue getting on-…" at bounding box center [805, 480] width 412 height 140
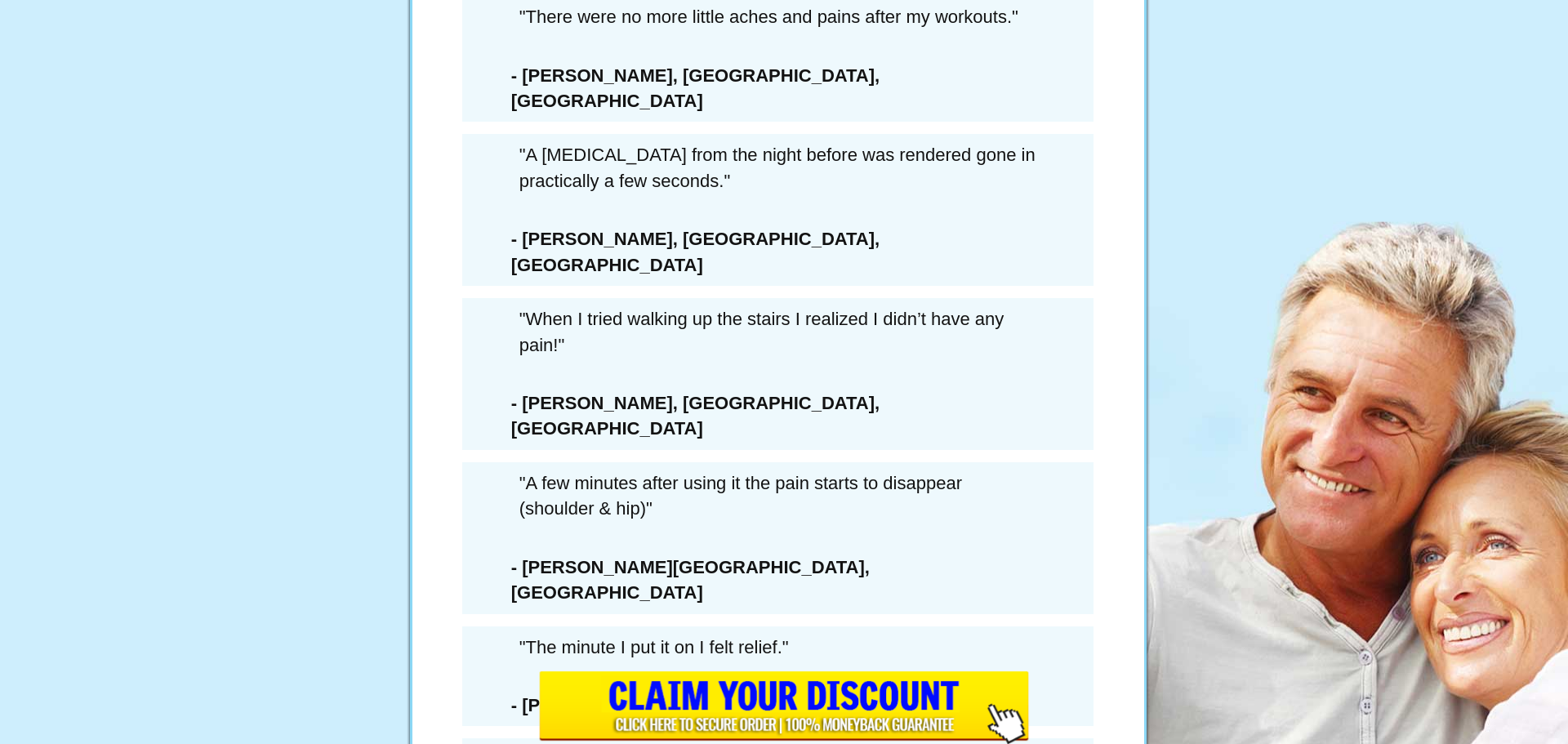
scroll to position [409, 0]
click at [758, 474] on button "Yes! Please Activate MY DISCOUNT & Upgrade My Order Yes! Please Activate MY DIS…" at bounding box center [778, 463] width 465 height 126
